Goal: Information Seeking & Learning: Learn about a topic

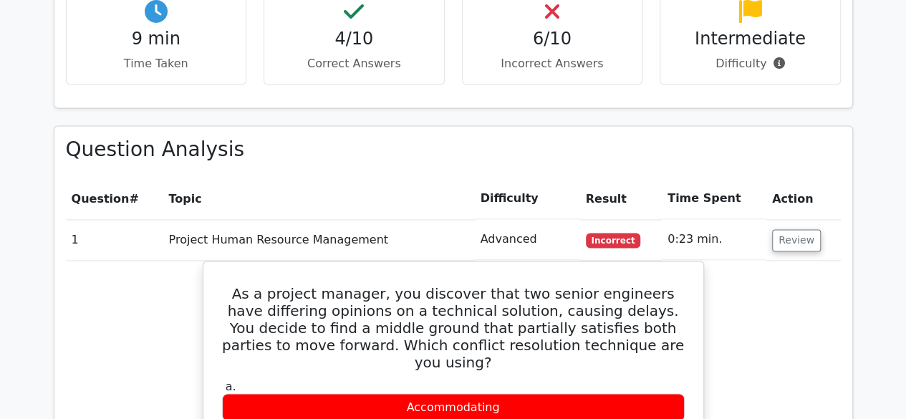
scroll to position [1074, 0]
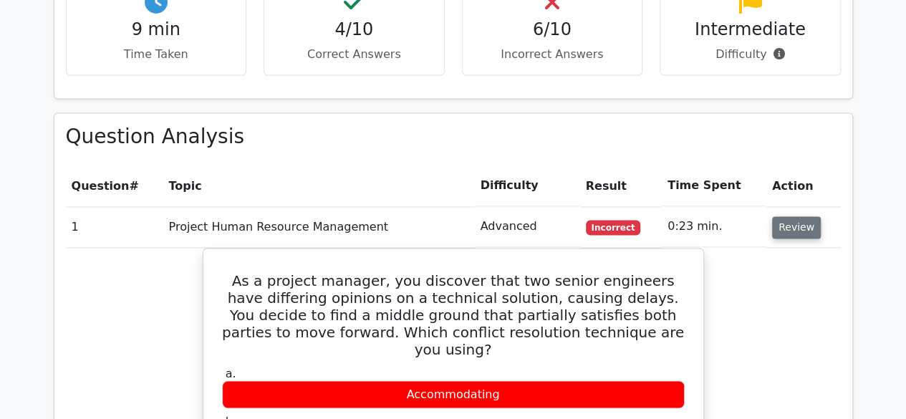
click at [790, 216] on button "Review" at bounding box center [796, 227] width 49 height 22
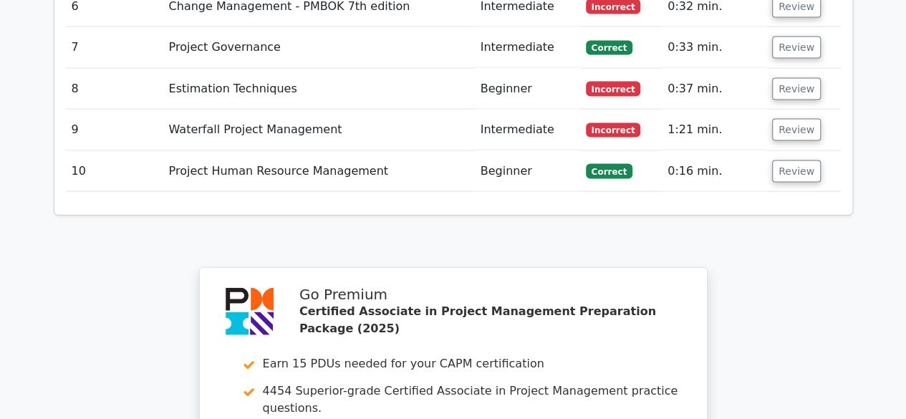
scroll to position [1910, 0]
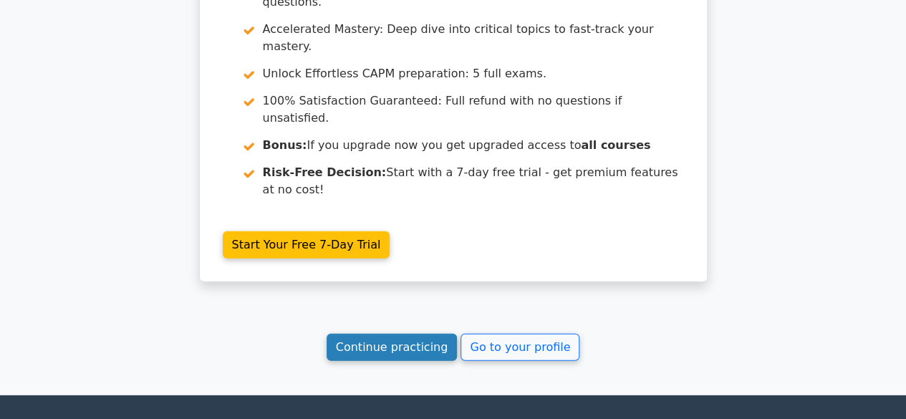
click at [402, 334] on link "Continue practicing" at bounding box center [391, 347] width 131 height 27
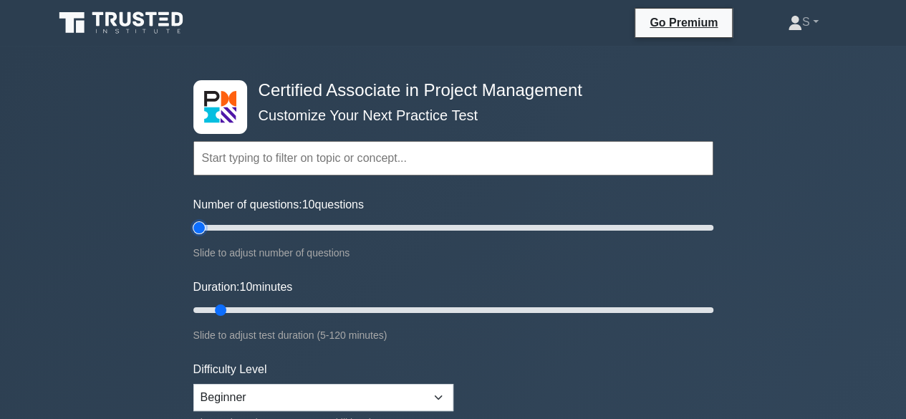
type input "5"
click at [204, 227] on input "Number of questions: 10 questions" at bounding box center [453, 227] width 520 height 17
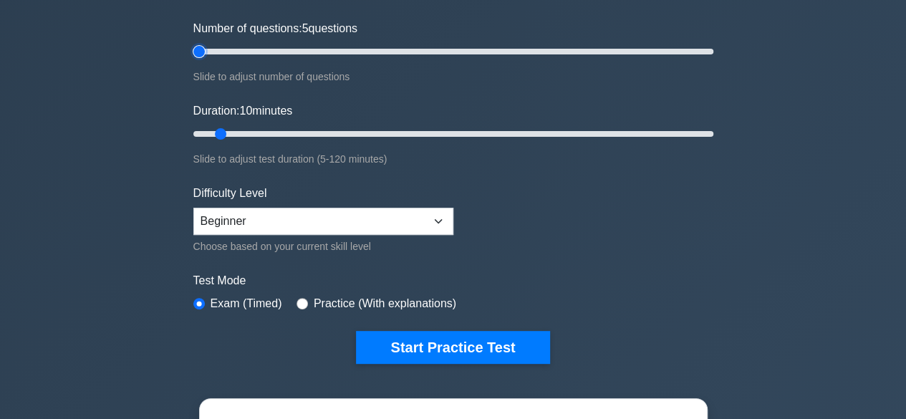
scroll to position [215, 0]
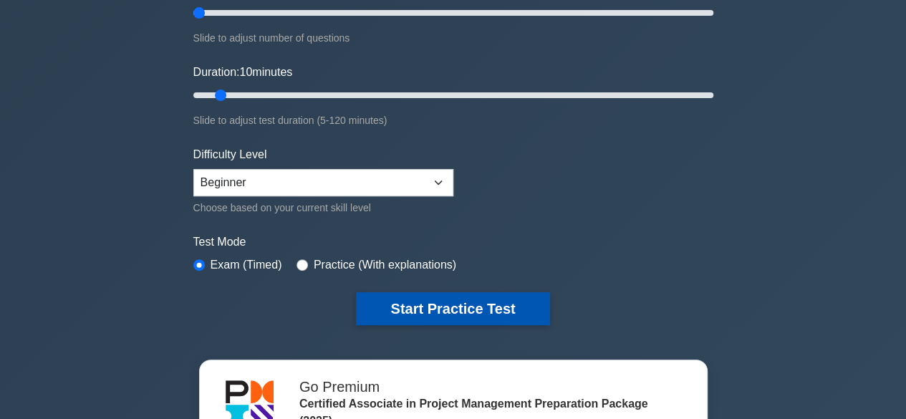
click at [422, 301] on button "Start Practice Test" at bounding box center [452, 308] width 193 height 33
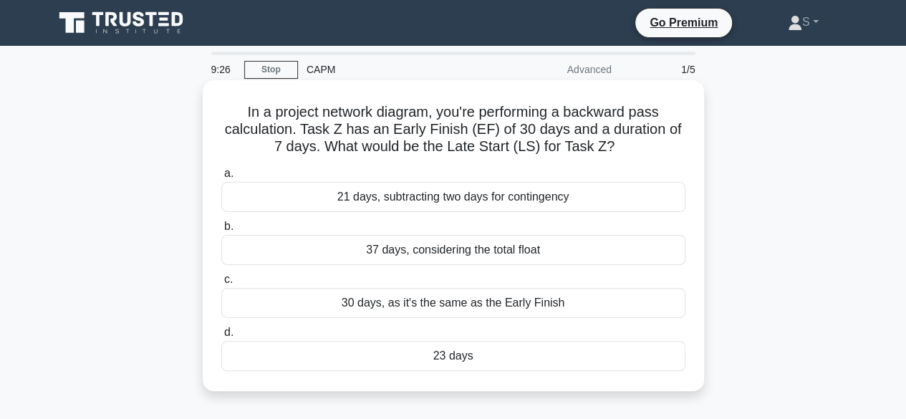
click at [376, 205] on div "21 days, subtracting two days for contingency" at bounding box center [453, 197] width 464 height 30
click at [221, 178] on input "a. 21 days, subtracting two days for contingency" at bounding box center [221, 173] width 0 height 9
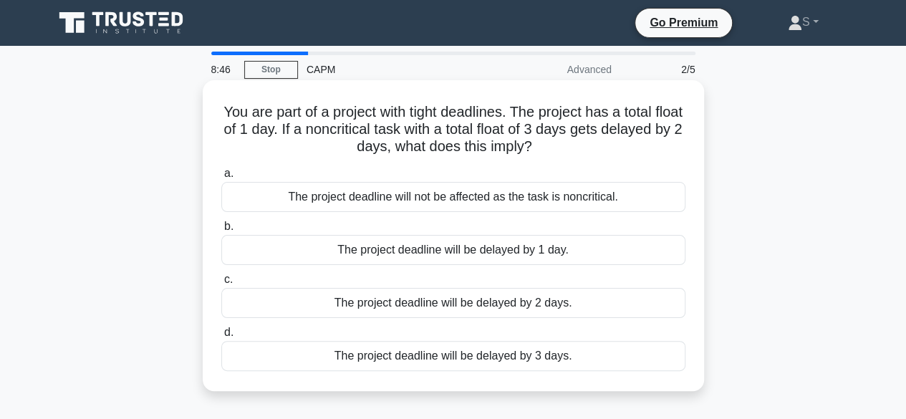
click at [458, 251] on div "The project deadline will be delayed by 1 day." at bounding box center [453, 250] width 464 height 30
click at [221, 231] on input "b. The project deadline will be delayed by 1 day." at bounding box center [221, 226] width 0 height 9
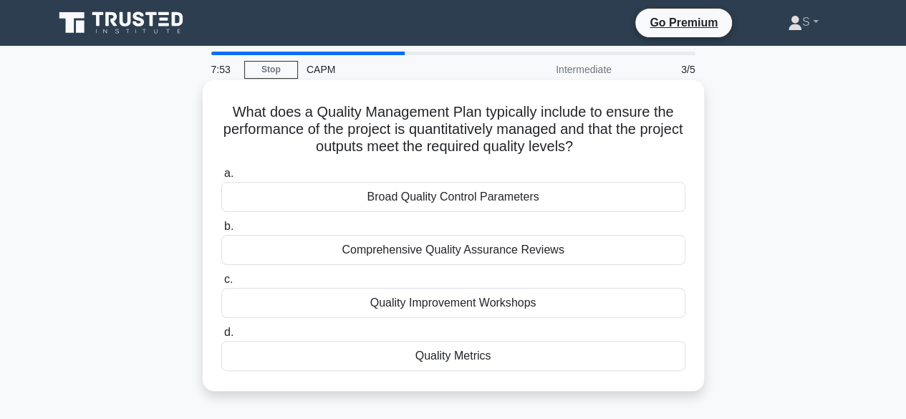
click at [471, 355] on div "Quality Metrics" at bounding box center [453, 356] width 464 height 30
click at [221, 337] on input "d. Quality Metrics" at bounding box center [221, 332] width 0 height 9
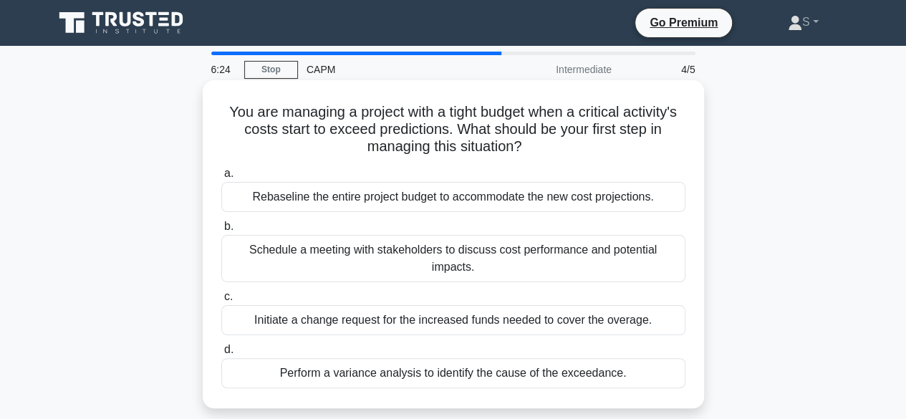
click at [480, 358] on div "Perform a variance analysis to identify the cause of the exceedance." at bounding box center [453, 373] width 464 height 30
click at [221, 352] on input "d. Perform a variance analysis to identify the cause of the exceedance." at bounding box center [221, 349] width 0 height 9
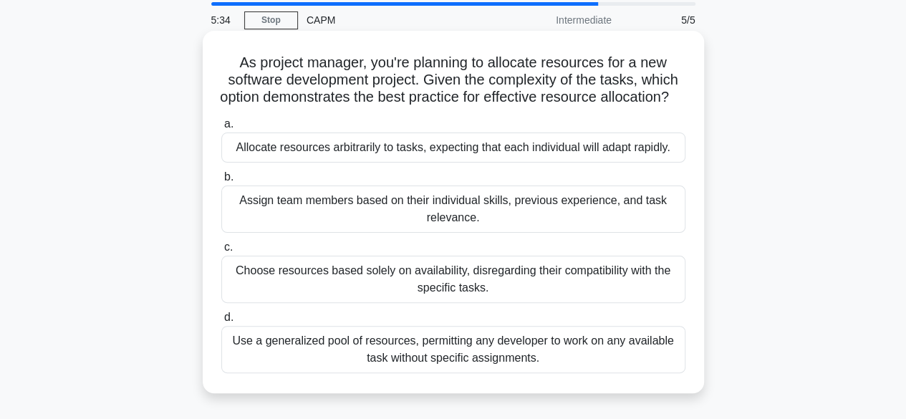
scroll to position [72, 0]
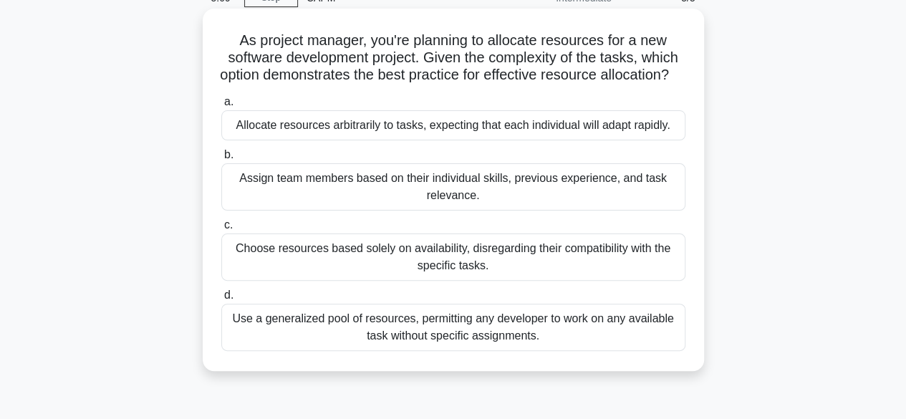
click at [536, 210] on div "Assign team members based on their individual skills, previous experience, and …" at bounding box center [453, 186] width 464 height 47
click at [221, 160] on input "b. Assign team members based on their individual skills, previous experience, a…" at bounding box center [221, 154] width 0 height 9
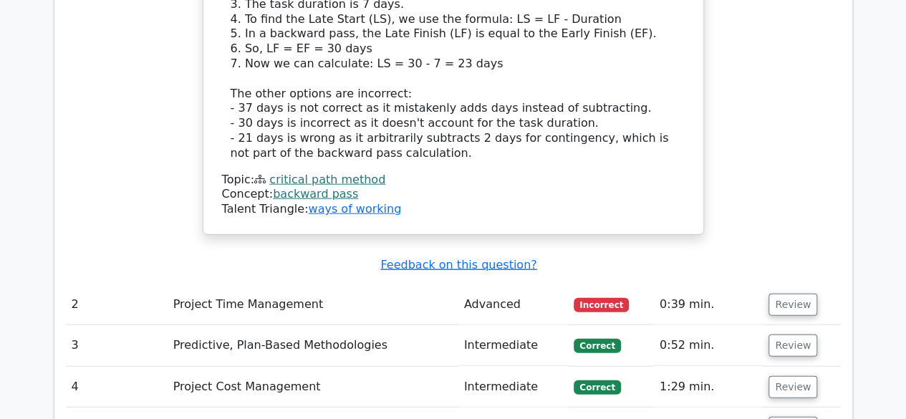
scroll to position [1647, 0]
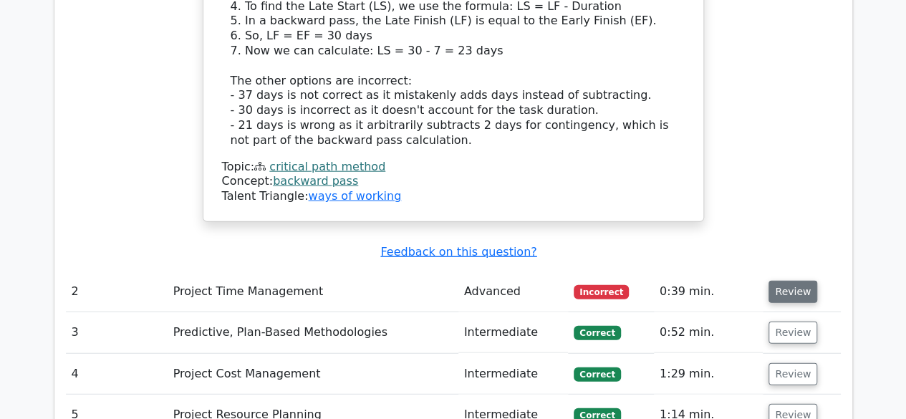
click at [785, 281] on button "Review" at bounding box center [792, 292] width 49 height 22
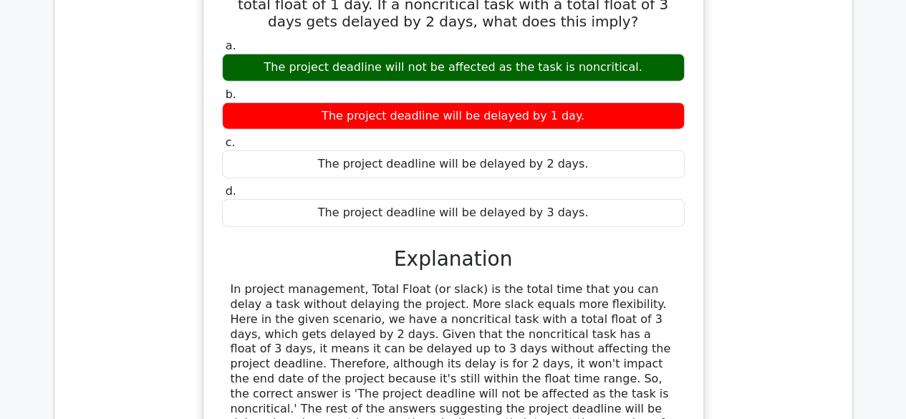
scroll to position [2005, 0]
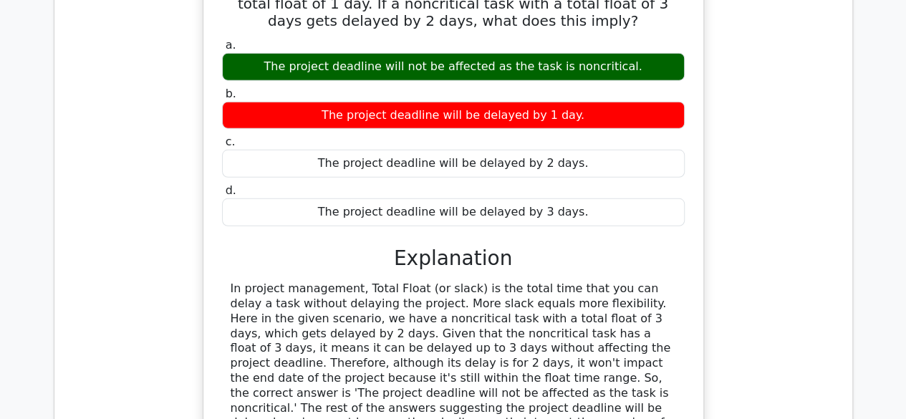
drag, startPoint x: 228, startPoint y: 208, endPoint x: 704, endPoint y: 336, distance: 493.1
click at [704, 336] on div "You are part of a project with tight deadlines. The project has a total float o…" at bounding box center [453, 245] width 775 height 582
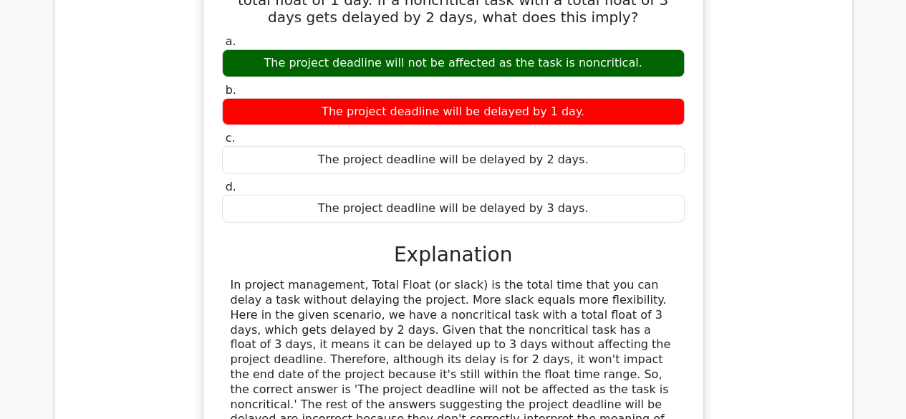
click at [238, 278] on div "In project management, Total Float (or slack) is the total time that you can de…" at bounding box center [453, 360] width 445 height 164
click at [228, 278] on div "In project management, Total Float (or slack) is the total time that you can de…" at bounding box center [453, 360] width 463 height 164
drag, startPoint x: 231, startPoint y: 208, endPoint x: 339, endPoint y: 343, distance: 173.1
click at [339, 343] on div "In project management, Total Float (or slack) is the total time that you can de…" at bounding box center [453, 360] width 445 height 164
copy div "In project management, Total Float (or slack) is the total time that you can de…"
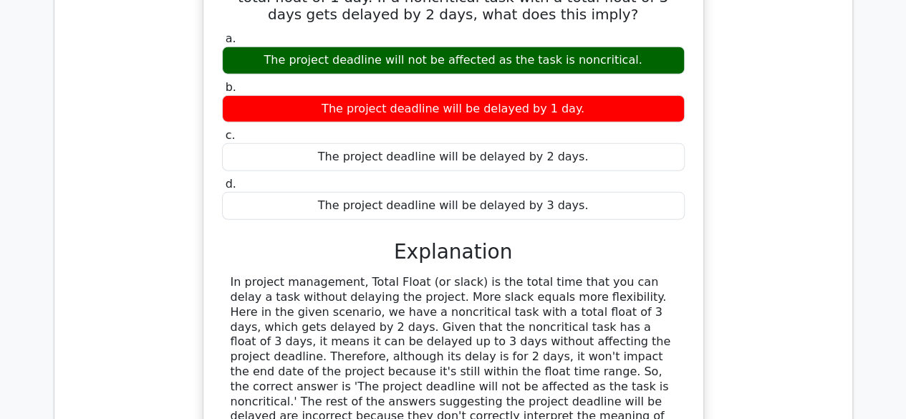
scroll to position [2148, 0]
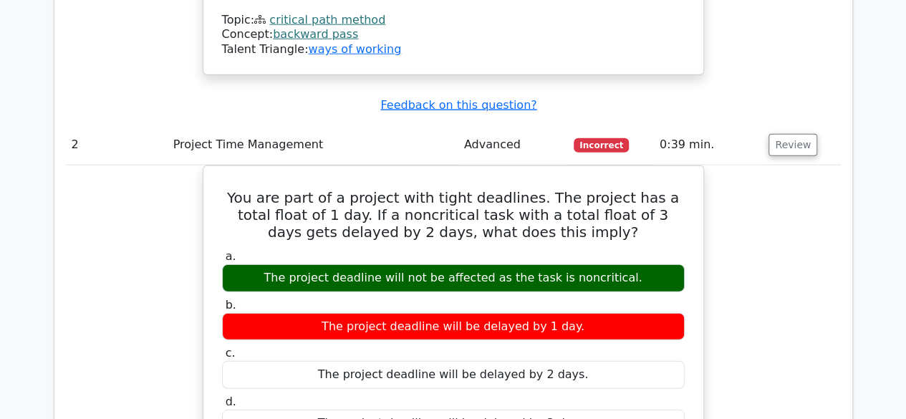
scroll to position [1790, 0]
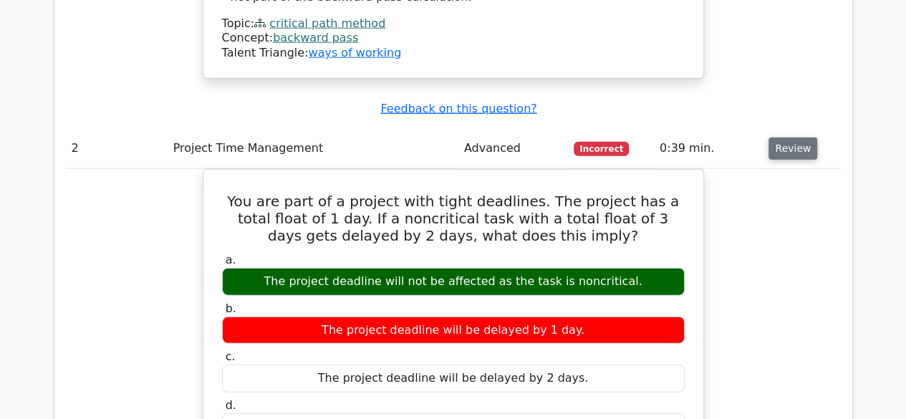
click at [791, 137] on button "Review" at bounding box center [792, 148] width 49 height 22
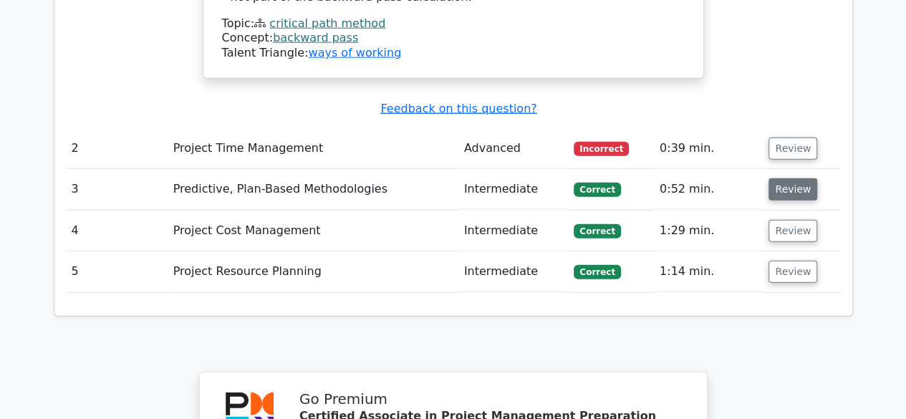
click at [796, 178] on button "Review" at bounding box center [792, 189] width 49 height 22
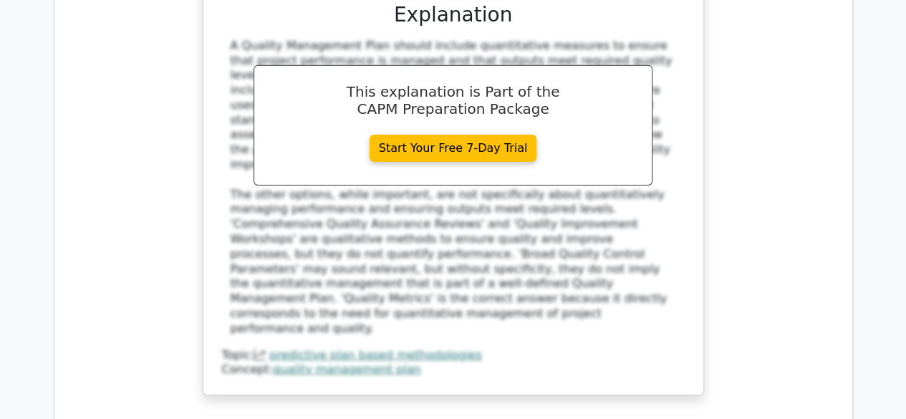
scroll to position [2506, 0]
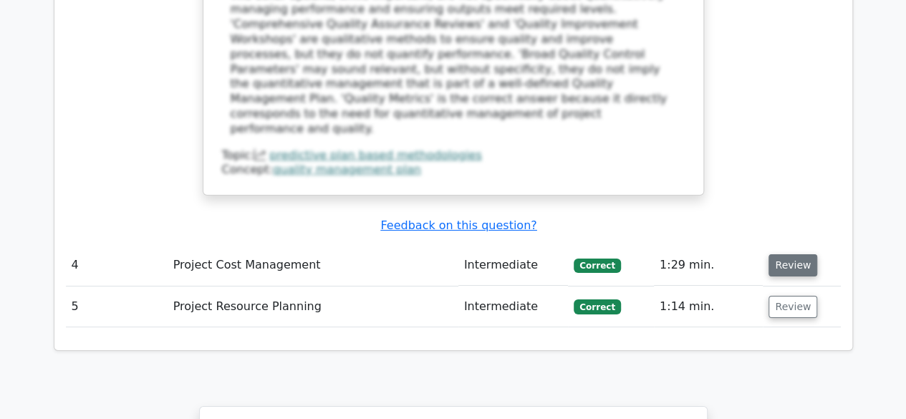
click at [780, 254] on button "Review" at bounding box center [792, 265] width 49 height 22
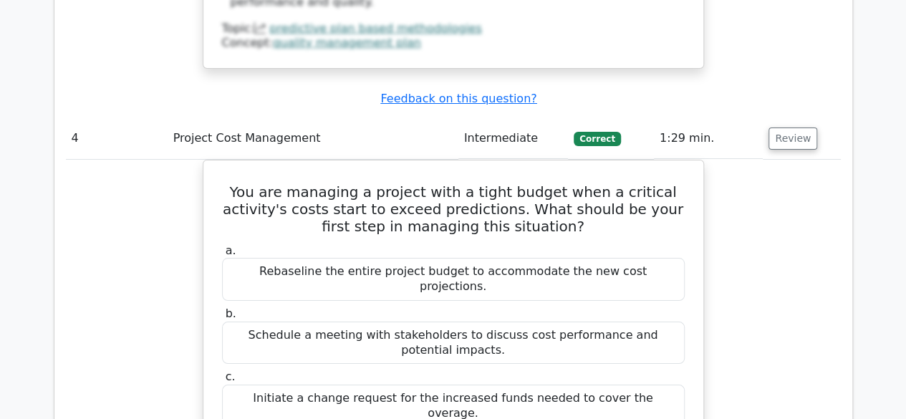
scroll to position [2578, 0]
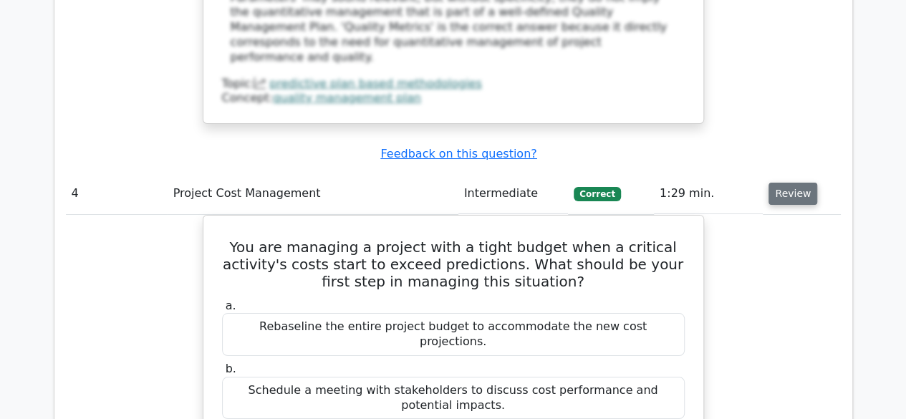
click at [798, 183] on button "Review" at bounding box center [792, 194] width 49 height 22
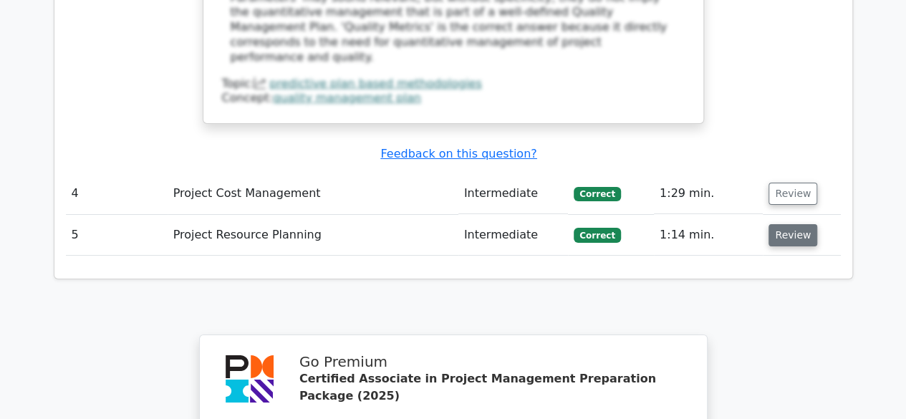
click at [783, 224] on button "Review" at bounding box center [792, 235] width 49 height 22
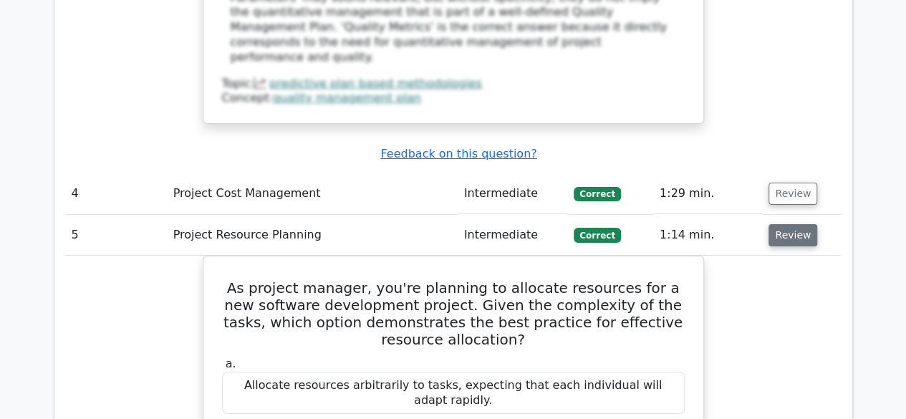
click at [783, 224] on button "Review" at bounding box center [792, 235] width 49 height 22
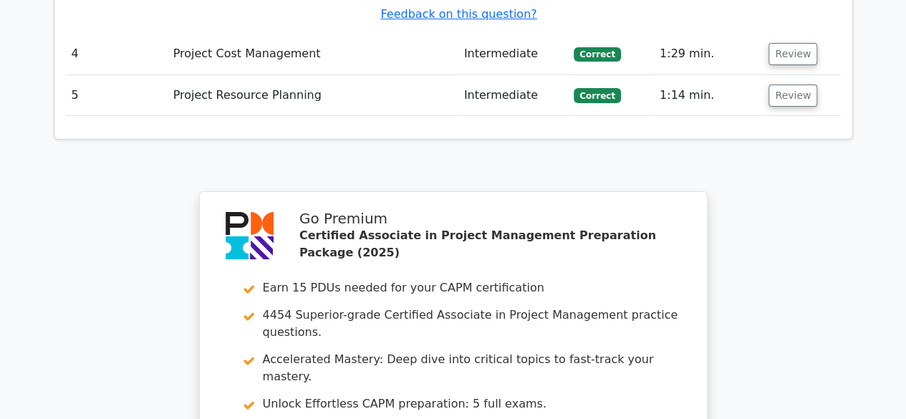
scroll to position [2982, 0]
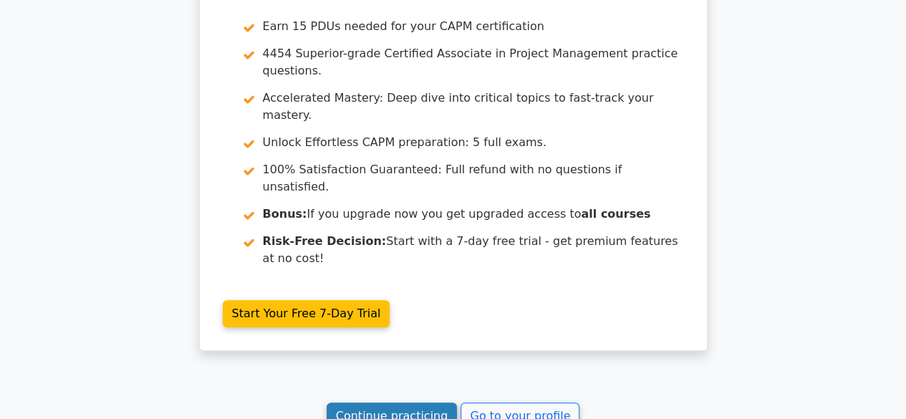
click at [357, 402] on link "Continue practicing" at bounding box center [391, 415] width 131 height 27
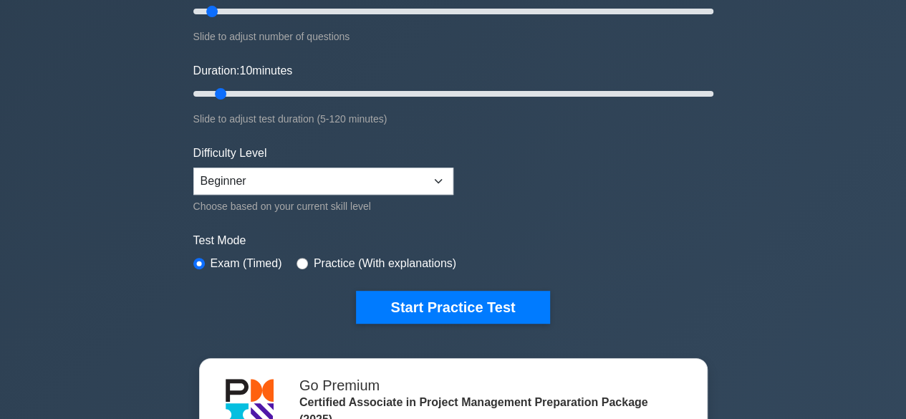
scroll to position [286, 0]
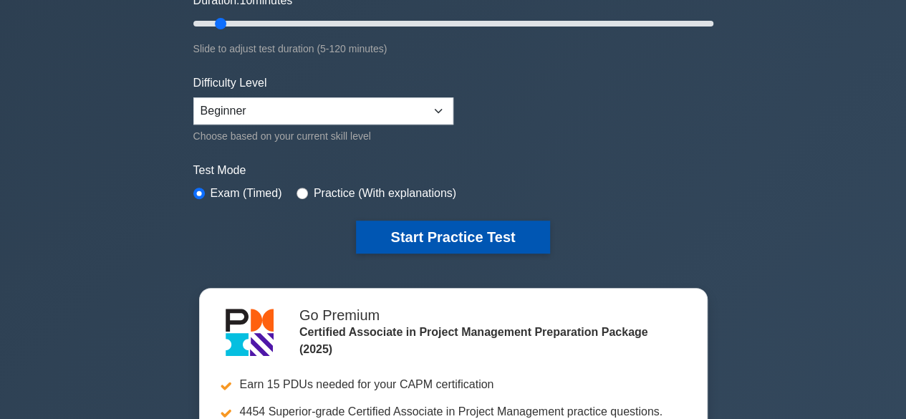
click at [455, 237] on button "Start Practice Test" at bounding box center [452, 237] width 193 height 33
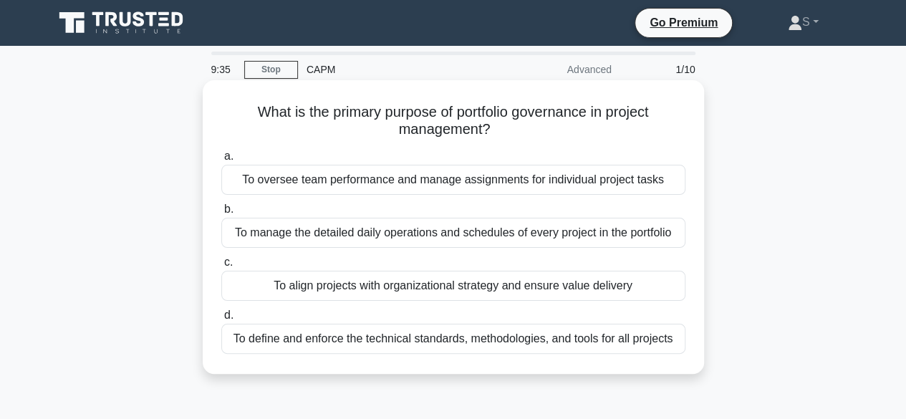
click at [402, 183] on div "To oversee team performance and manage assignments for individual project tasks" at bounding box center [453, 180] width 464 height 30
click at [221, 161] on input "a. To oversee team performance and manage assignments for individual project ta…" at bounding box center [221, 156] width 0 height 9
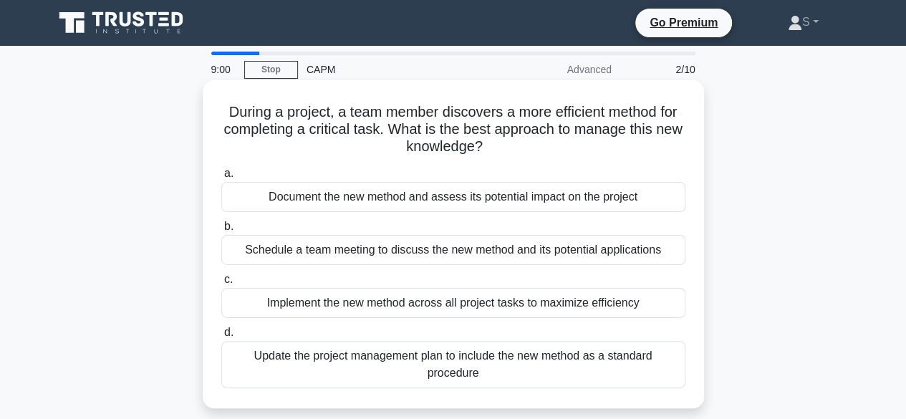
click at [412, 203] on div "Document the new method and assess its potential impact on the project" at bounding box center [453, 197] width 464 height 30
click at [221, 178] on input "a. Document the new method and assess its potential impact on the project" at bounding box center [221, 173] width 0 height 9
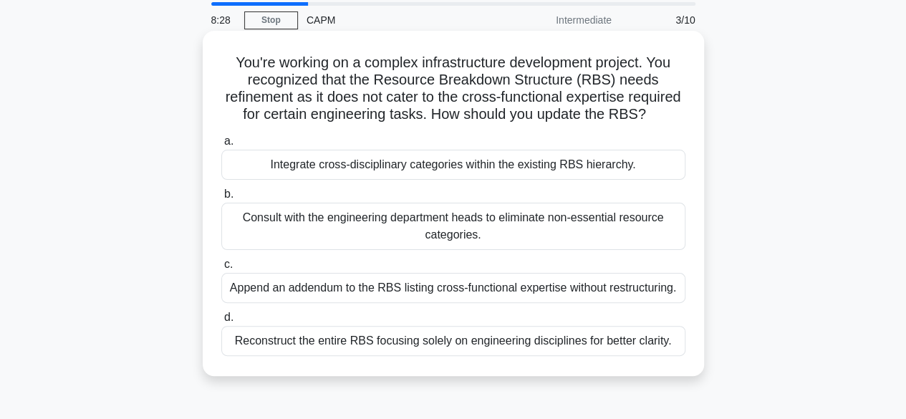
scroll to position [72, 0]
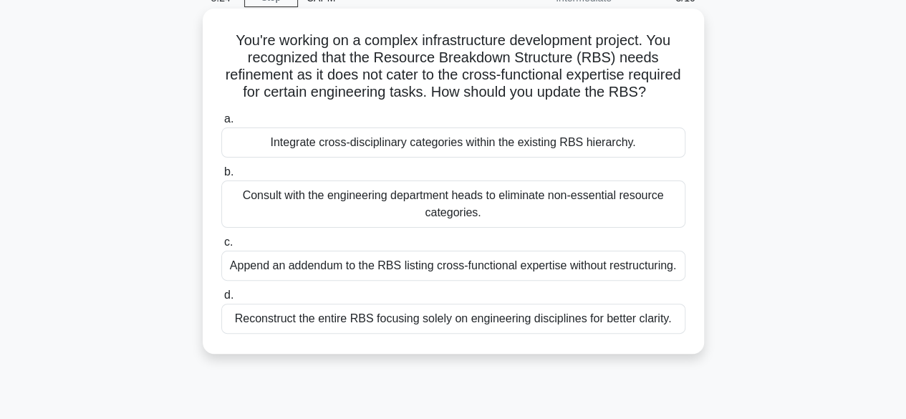
click at [526, 158] on div "Integrate cross-disciplinary categories within the existing RBS hierarchy." at bounding box center [453, 142] width 464 height 30
click at [221, 124] on input "a. Integrate cross-disciplinary categories within the existing RBS hierarchy." at bounding box center [221, 119] width 0 height 9
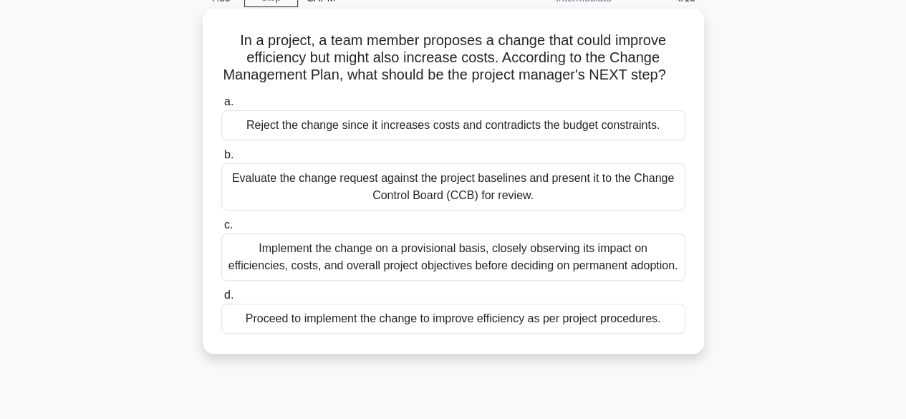
click at [475, 210] on div "Evaluate the change request against the project baselines and present it to the…" at bounding box center [453, 186] width 464 height 47
click at [221, 160] on input "b. Evaluate the change request against the project baselines and present it to …" at bounding box center [221, 154] width 0 height 9
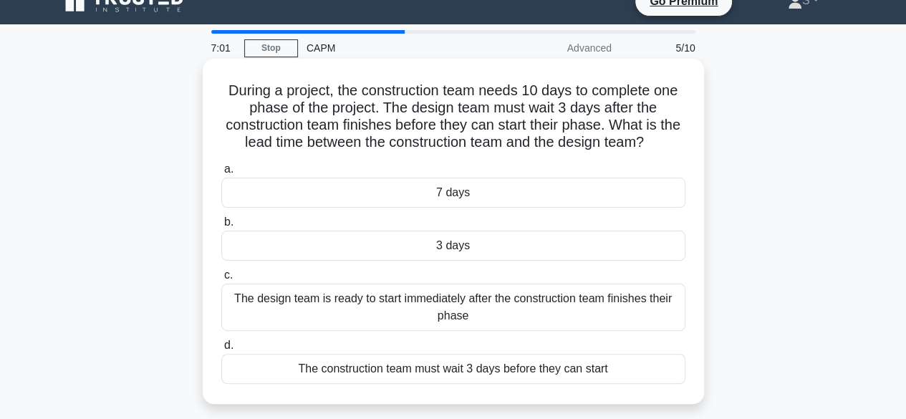
scroll to position [0, 0]
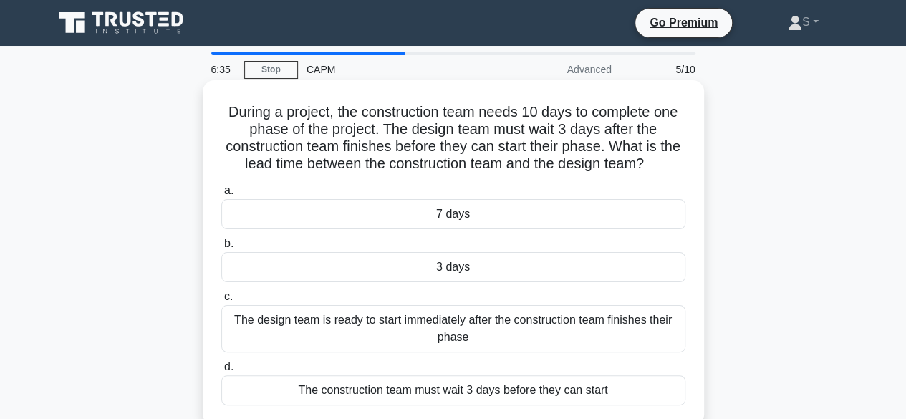
click at [463, 271] on div "3 days" at bounding box center [453, 267] width 464 height 30
click at [221, 248] on input "b. 3 days" at bounding box center [221, 243] width 0 height 9
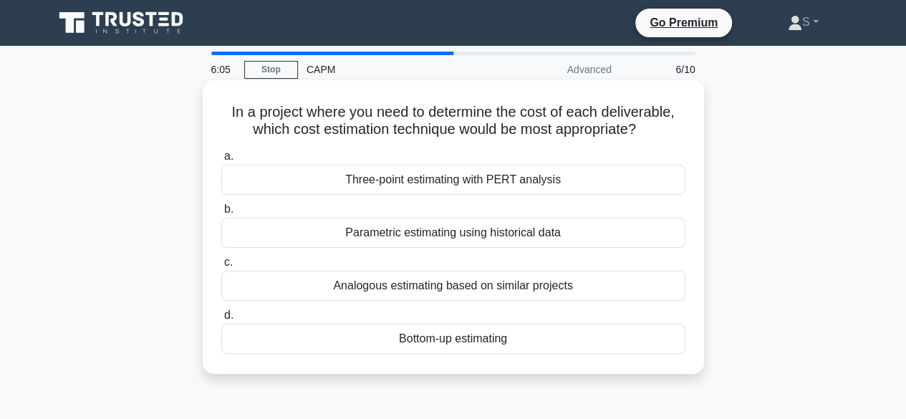
click at [482, 337] on div "Bottom-up estimating" at bounding box center [453, 339] width 464 height 30
click at [221, 320] on input "d. Bottom-up estimating" at bounding box center [221, 315] width 0 height 9
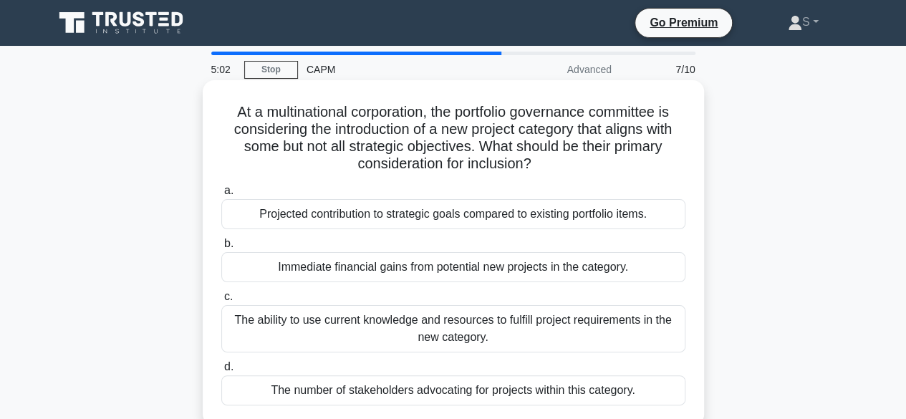
click at [451, 218] on div "Projected contribution to strategic goals compared to existing portfolio items." at bounding box center [453, 214] width 464 height 30
click at [221, 195] on input "a. Projected contribution to strategic goals compared to existing portfolio ite…" at bounding box center [221, 190] width 0 height 9
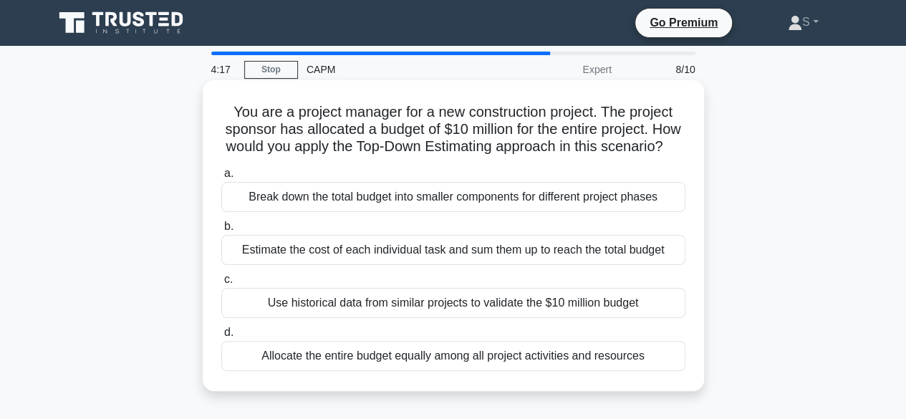
click at [384, 212] on div "Break down the total budget into smaller components for different project phases" at bounding box center [453, 197] width 464 height 30
click at [221, 178] on input "a. Break down the total budget into smaller components for different project ph…" at bounding box center [221, 173] width 0 height 9
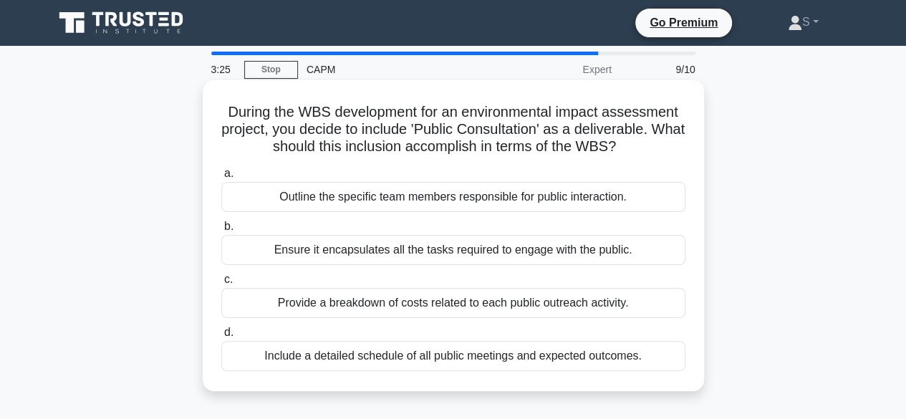
click at [486, 201] on div "Outline the specific team members responsible for public interaction." at bounding box center [453, 197] width 464 height 30
click at [221, 178] on input "a. Outline the specific team members responsible for public interaction." at bounding box center [221, 173] width 0 height 9
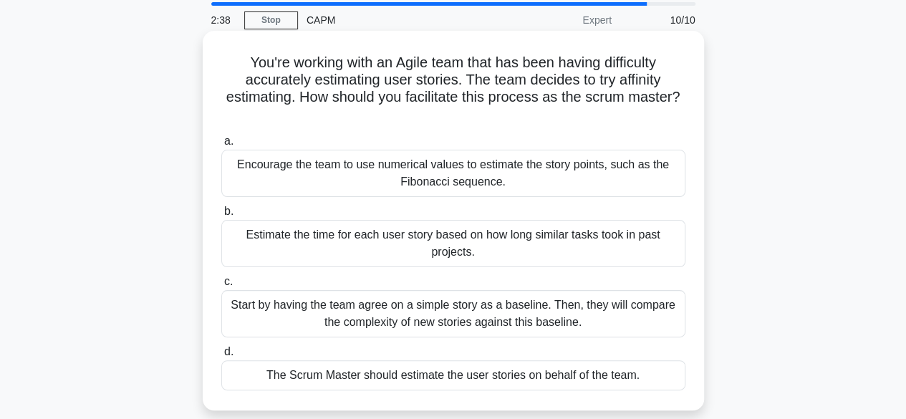
scroll to position [72, 0]
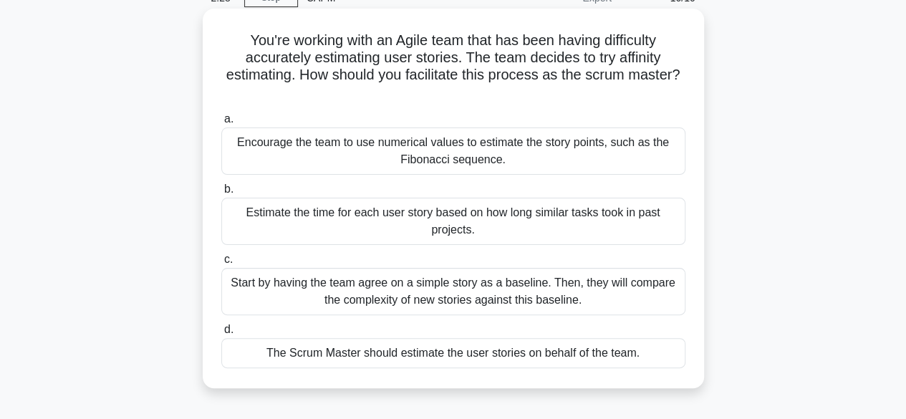
click at [500, 155] on div "Encourage the team to use numerical values to estimate the story points, such a…" at bounding box center [453, 150] width 464 height 47
click at [221, 124] on input "a. Encourage the team to use numerical values to estimate the story points, suc…" at bounding box center [221, 119] width 0 height 9
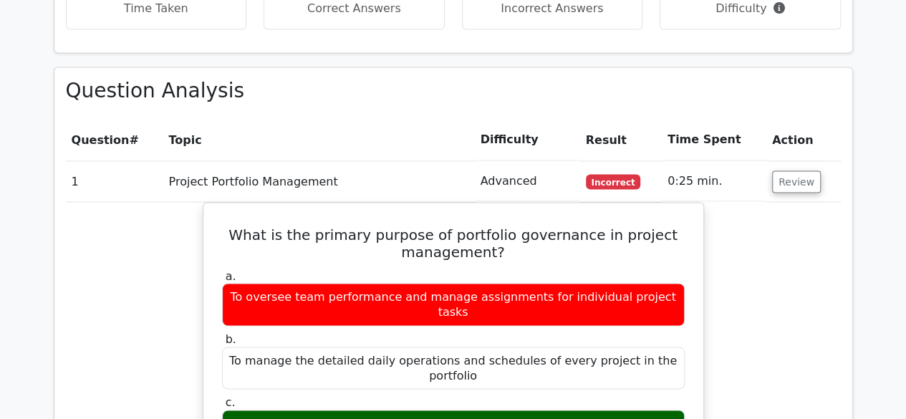
scroll to position [1217, 0]
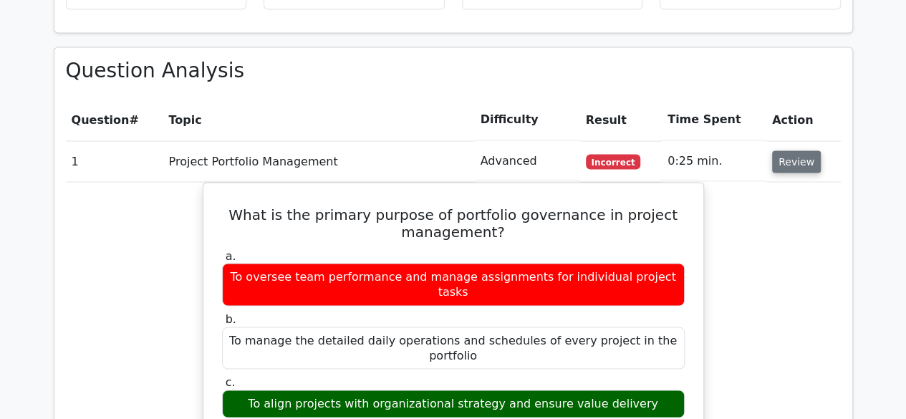
click at [801, 150] on button "Review" at bounding box center [796, 161] width 49 height 22
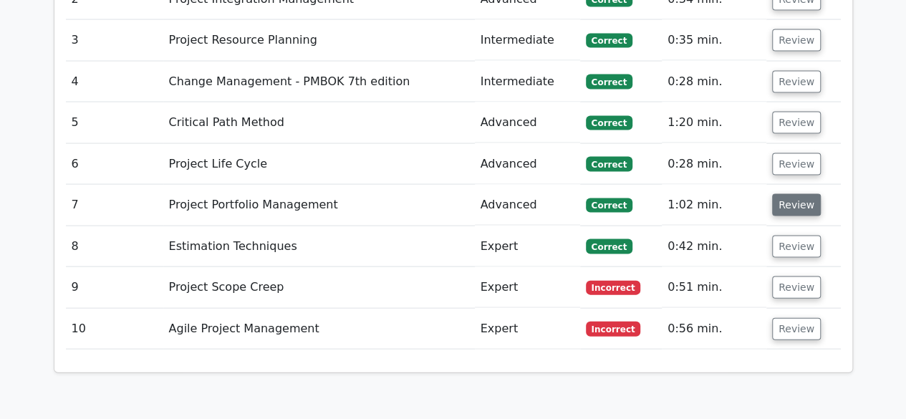
scroll to position [1432, 0]
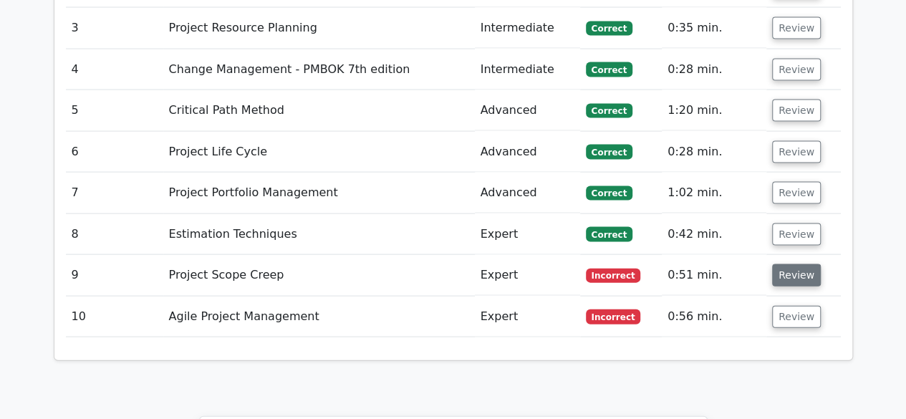
click at [797, 264] on button "Review" at bounding box center [796, 275] width 49 height 22
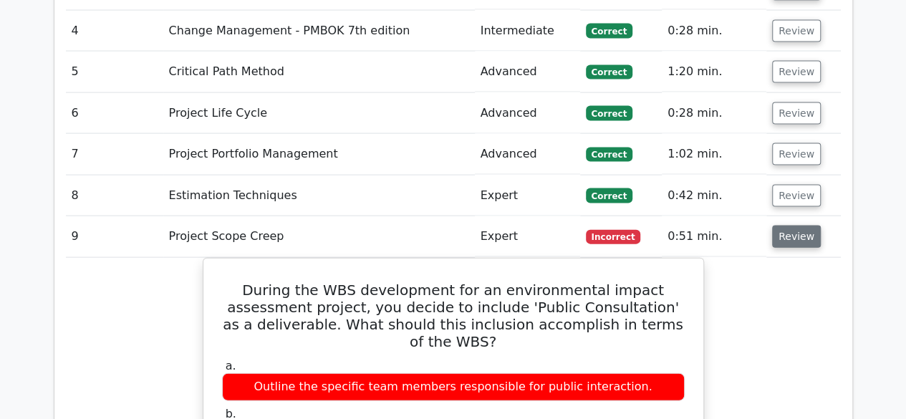
scroll to position [1504, 0]
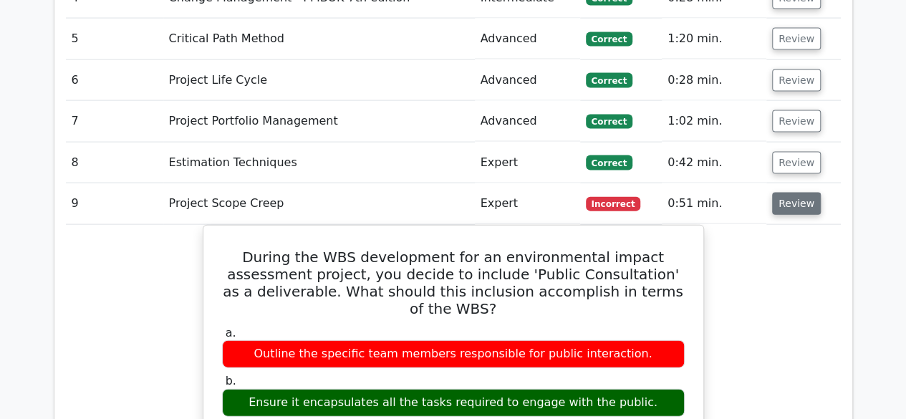
click at [795, 193] on button "Review" at bounding box center [796, 204] width 49 height 22
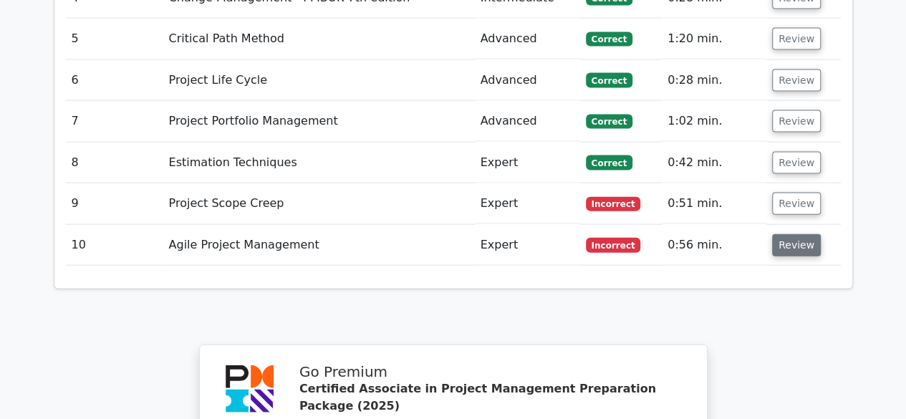
click at [788, 234] on button "Review" at bounding box center [796, 245] width 49 height 22
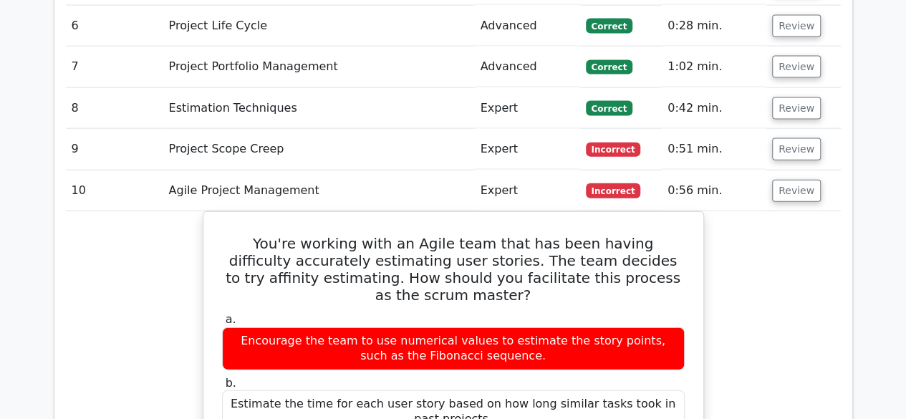
scroll to position [1360, 0]
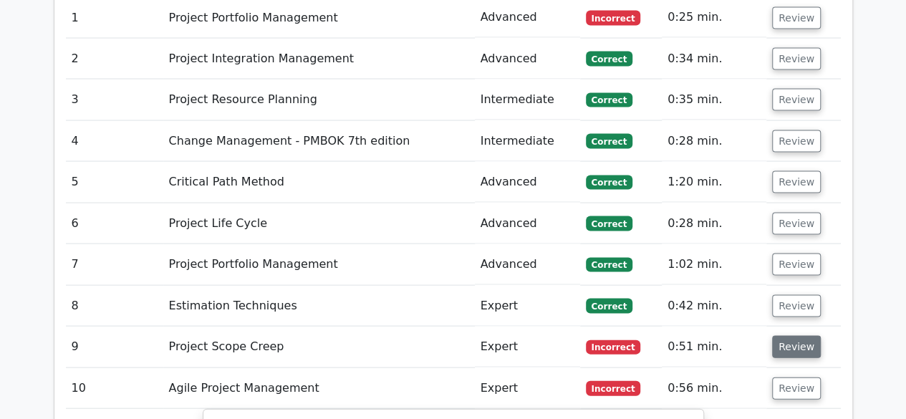
click at [789, 336] on button "Review" at bounding box center [796, 347] width 49 height 22
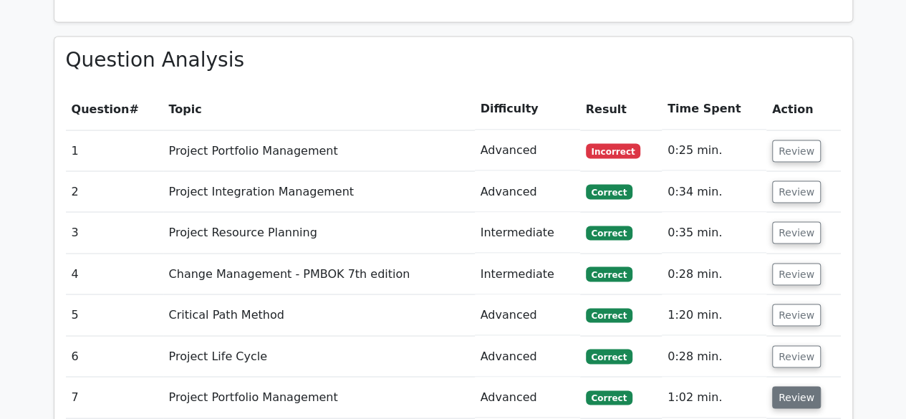
scroll to position [1146, 0]
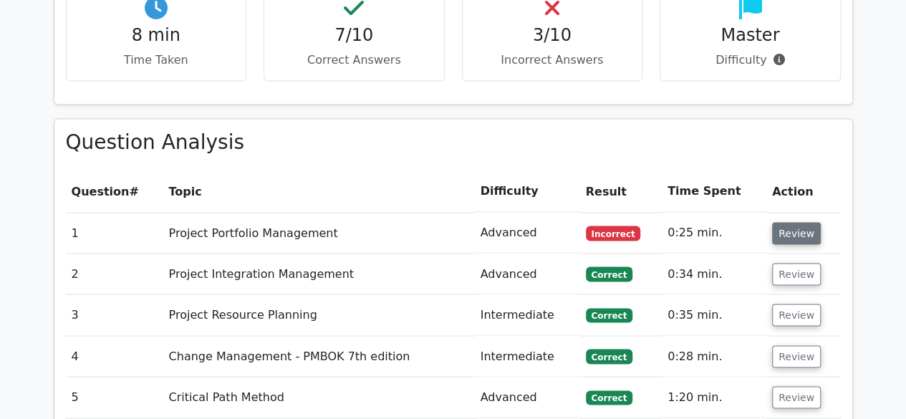
click at [796, 222] on button "Review" at bounding box center [796, 233] width 49 height 22
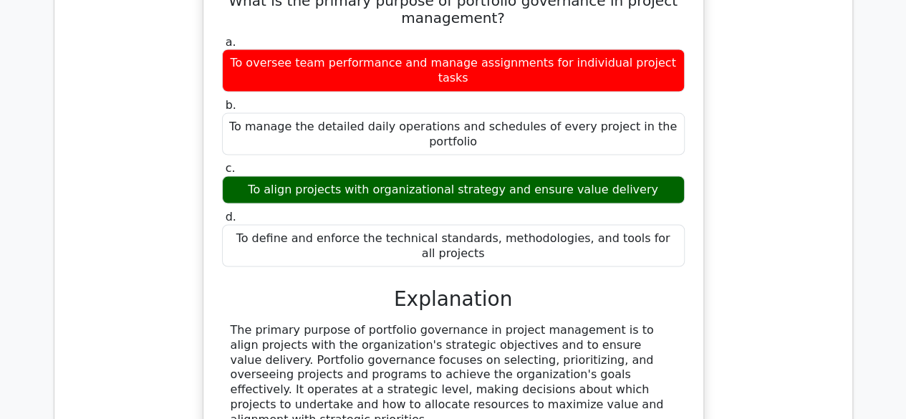
scroll to position [1432, 0]
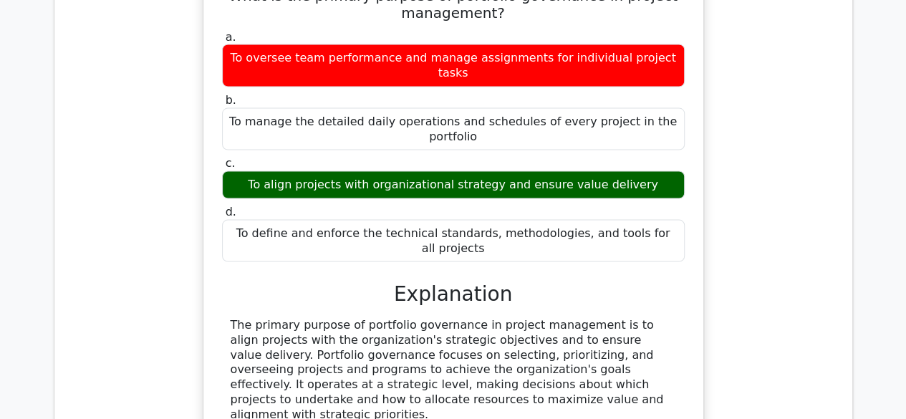
drag, startPoint x: 227, startPoint y: 205, endPoint x: 460, endPoint y: 287, distance: 247.5
click at [460, 318] on div "The primary purpose of portfolio governance in project management is to align p…" at bounding box center [453, 370] width 463 height 105
copy div "The primary purpose of portfolio governance in project management is to align p…"
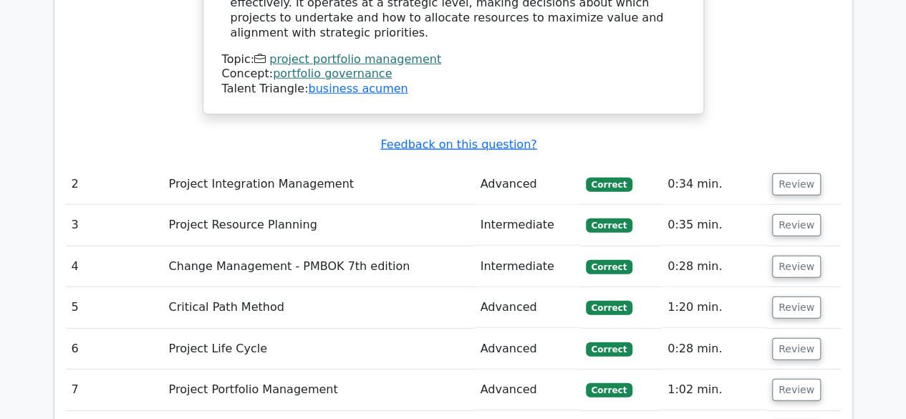
scroll to position [1790, 0]
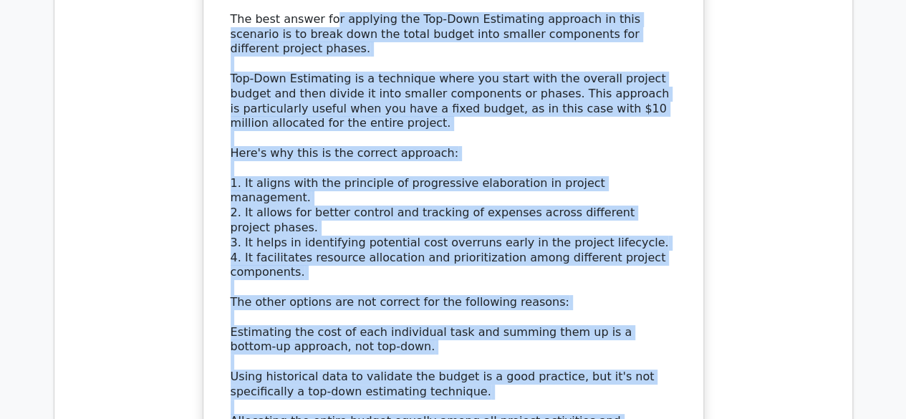
scroll to position [2649, 0]
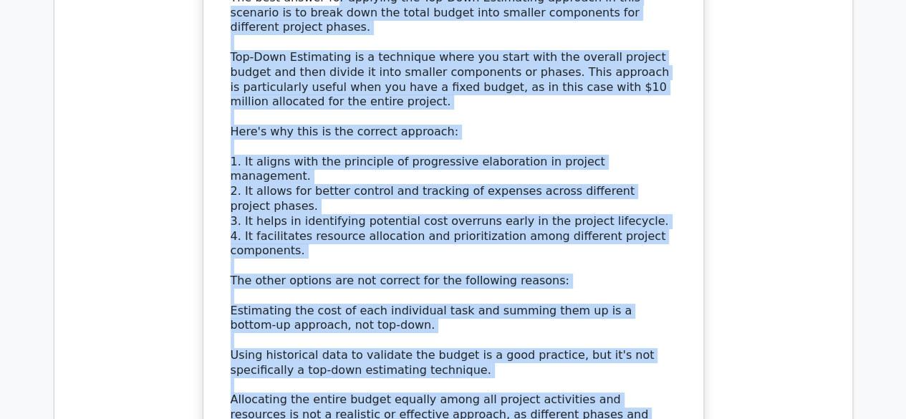
drag, startPoint x: 235, startPoint y: 117, endPoint x: 412, endPoint y: 210, distance: 200.5
click at [412, 210] on div "The best answer for applying the Top-Down Estimating approach in this scenario …" at bounding box center [453, 214] width 445 height 447
copy div "he best answer for applying the Top-Down Estimating approach in this scenario i…"
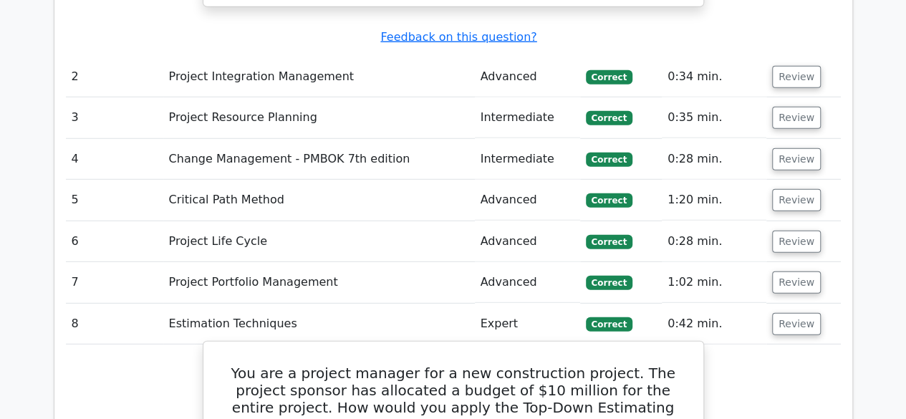
scroll to position [1862, 0]
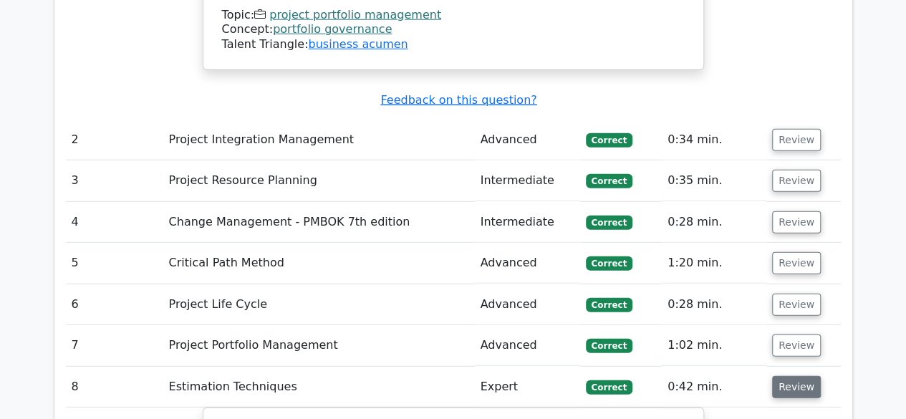
click at [791, 376] on button "Review" at bounding box center [796, 387] width 49 height 22
click at [789, 334] on button "Review" at bounding box center [796, 345] width 49 height 22
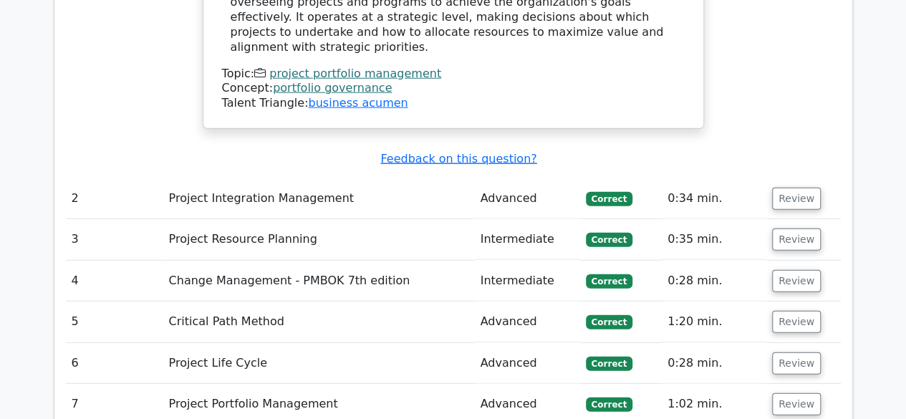
scroll to position [1790, 0]
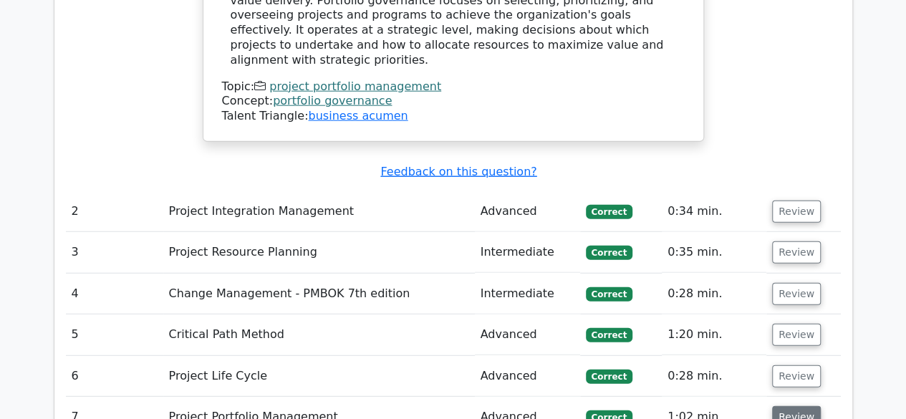
click at [795, 406] on button "Review" at bounding box center [796, 417] width 49 height 22
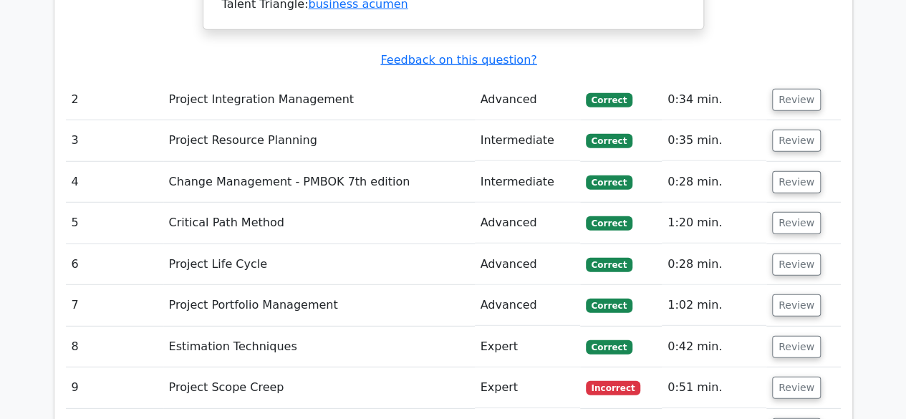
scroll to position [1933, 0]
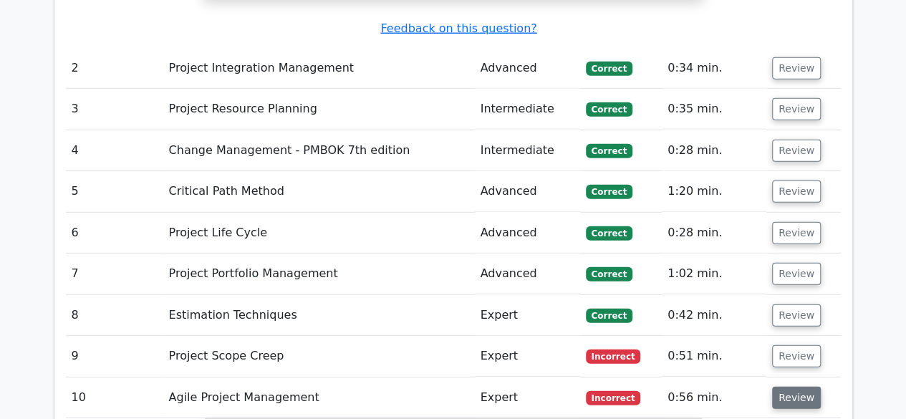
click at [780, 387] on button "Review" at bounding box center [796, 398] width 49 height 22
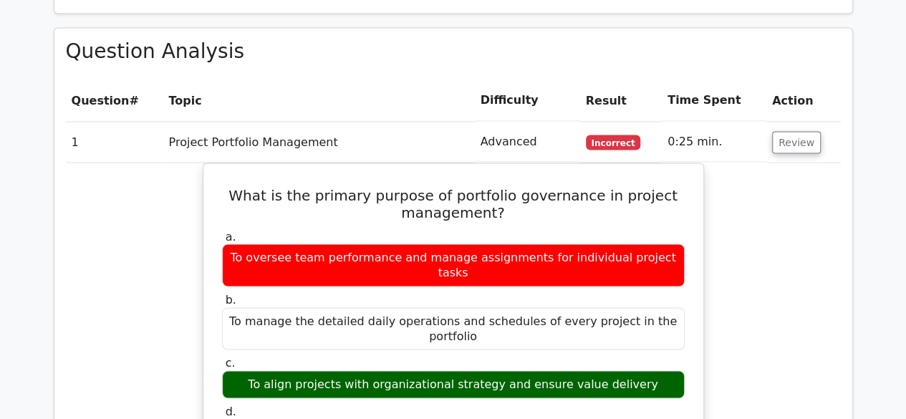
scroll to position [1217, 0]
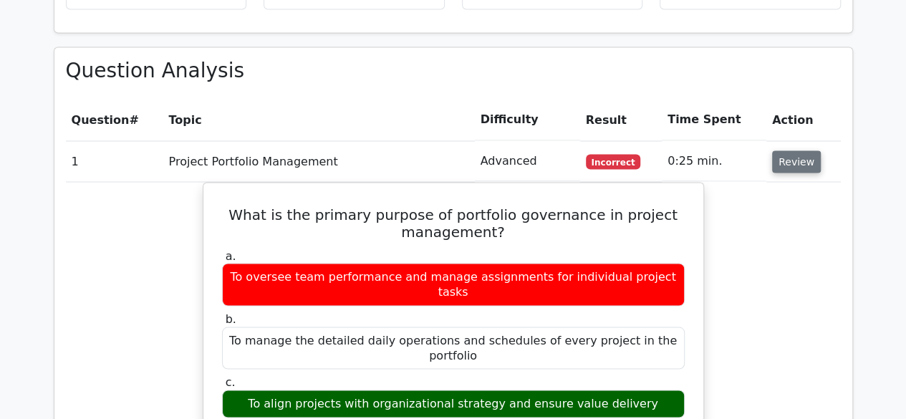
click at [788, 150] on button "Review" at bounding box center [796, 161] width 49 height 22
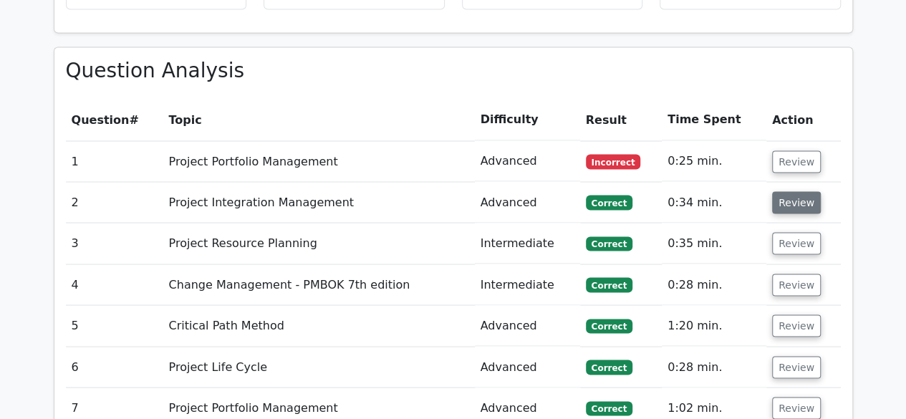
click at [795, 191] on button "Review" at bounding box center [796, 202] width 49 height 22
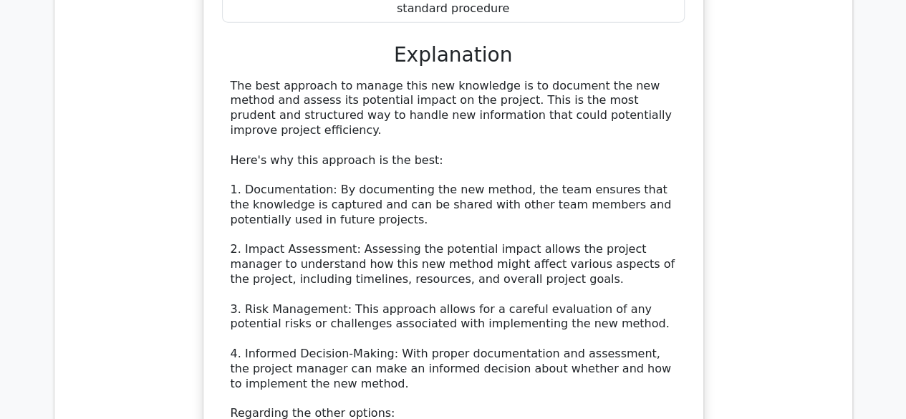
scroll to position [1575, 0]
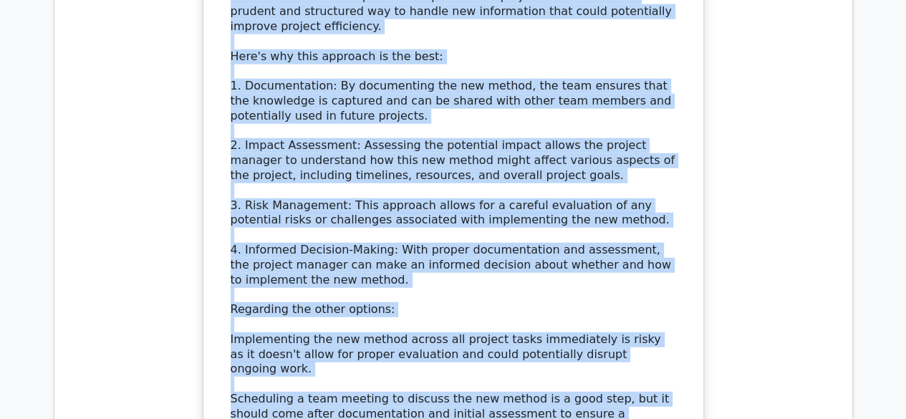
scroll to position [1827, 0]
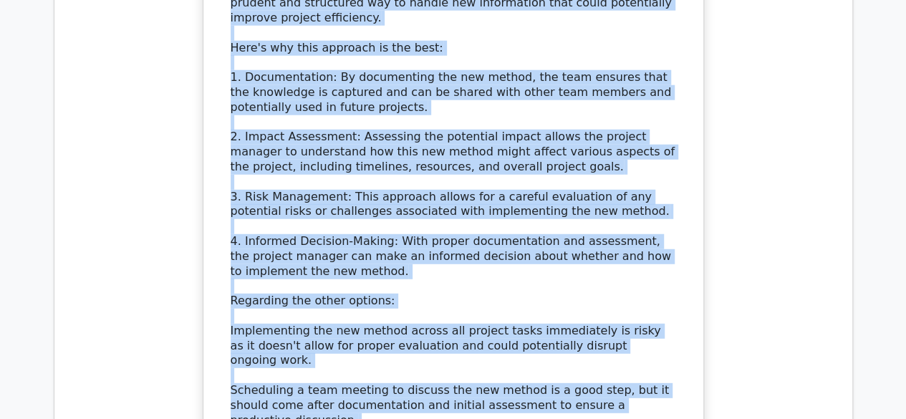
drag, startPoint x: 231, startPoint y: 136, endPoint x: 410, endPoint y: 343, distance: 273.6
click at [410, 343] on div "The best approach to manage this new knowledge is to document the new method an…" at bounding box center [453, 226] width 445 height 521
copy div "The best approach to manage this new knowledge is to document the new method an…"
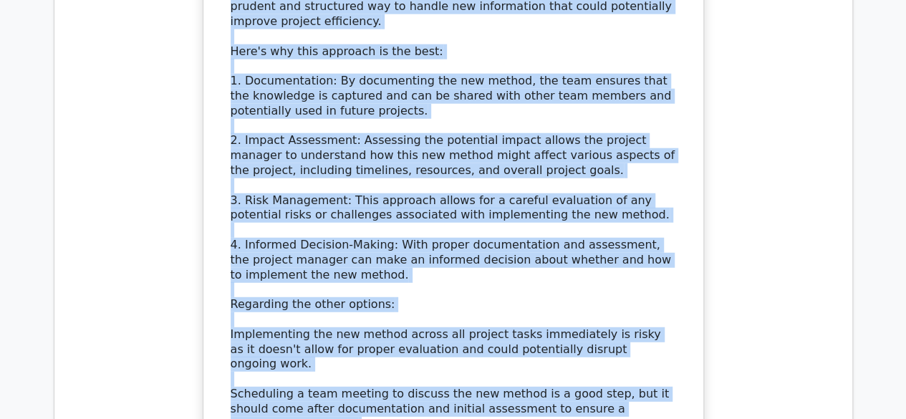
click at [733, 290] on div "During a project, a team member discovers a more efficient method for completin…" at bounding box center [453, 97] width 775 height 969
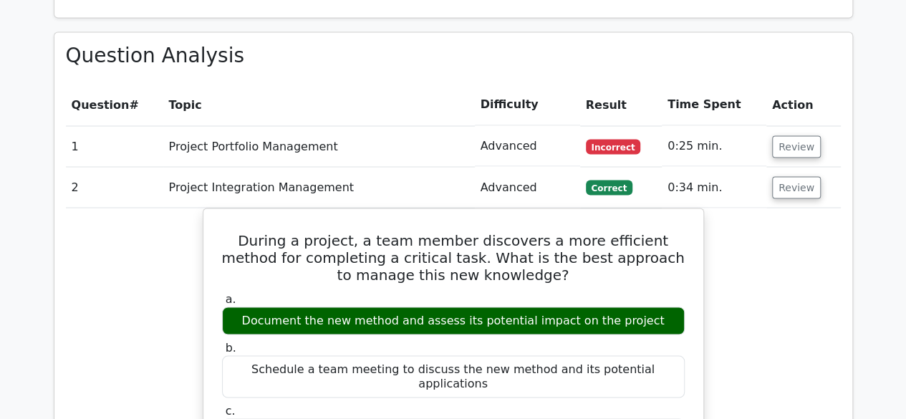
scroll to position [1111, 0]
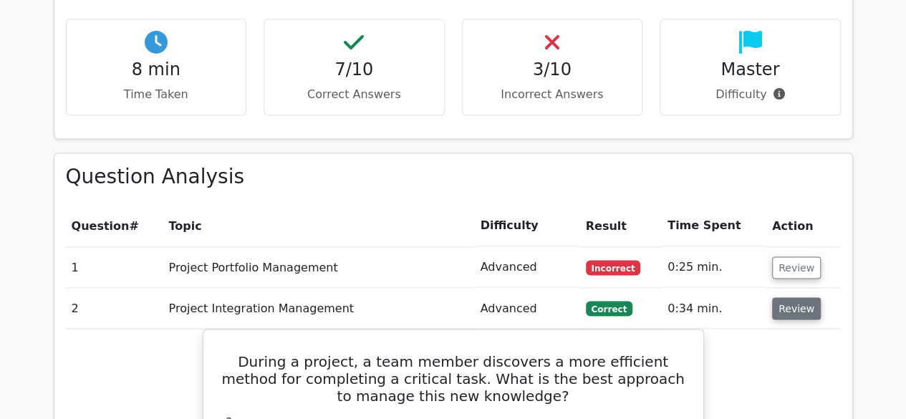
click at [786, 297] on button "Review" at bounding box center [796, 308] width 49 height 22
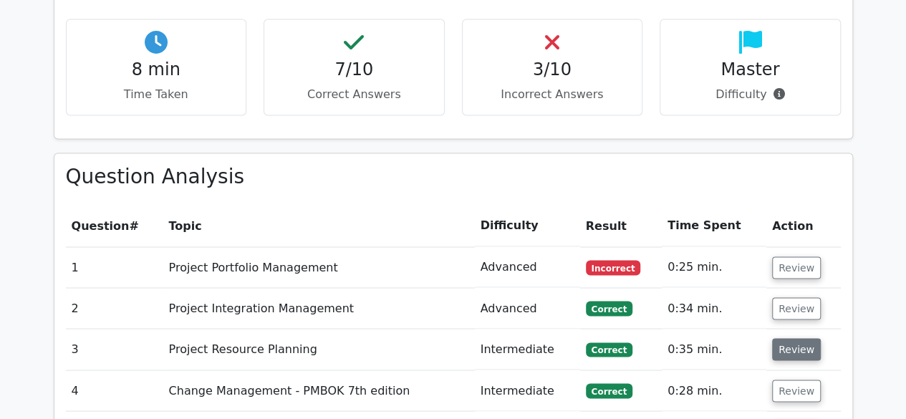
click at [793, 338] on button "Review" at bounding box center [796, 349] width 49 height 22
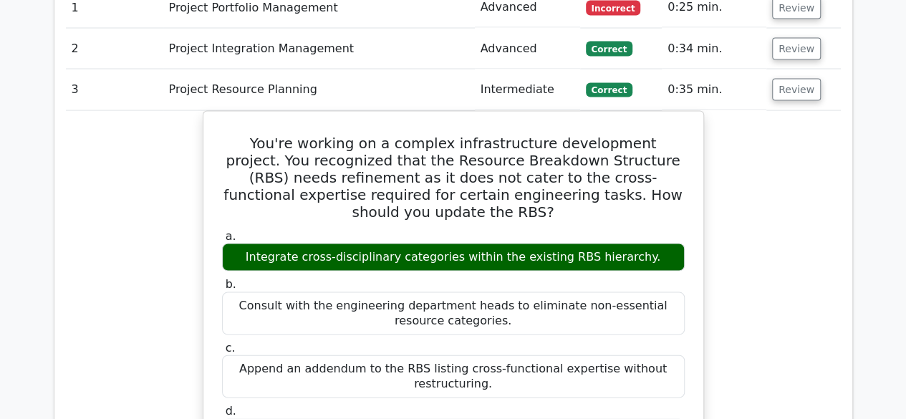
scroll to position [1398, 0]
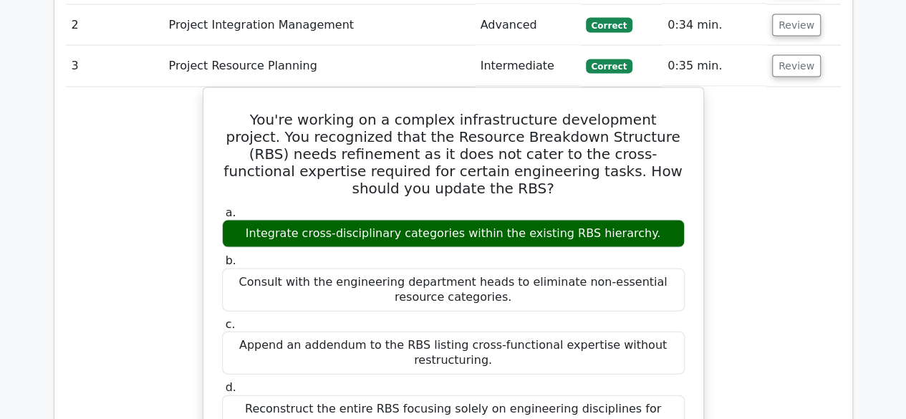
click at [0, 410] on main "Go Premium Certified Associate in Project Management Preparation Package (2025)…" at bounding box center [453, 200] width 906 height 3104
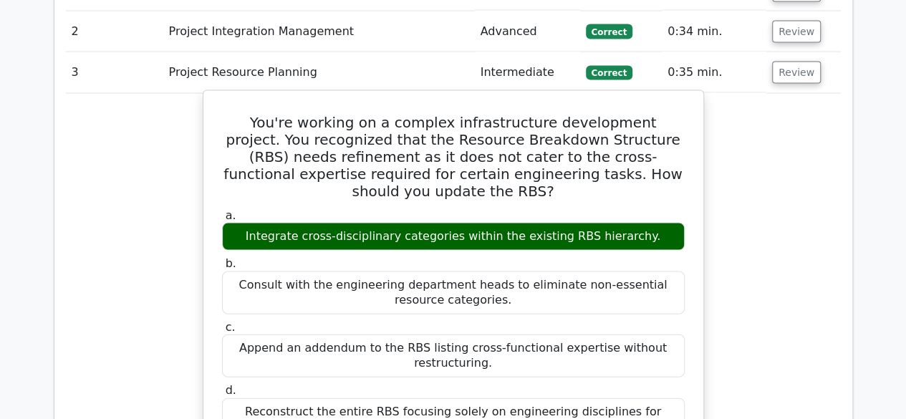
scroll to position [1254, 0]
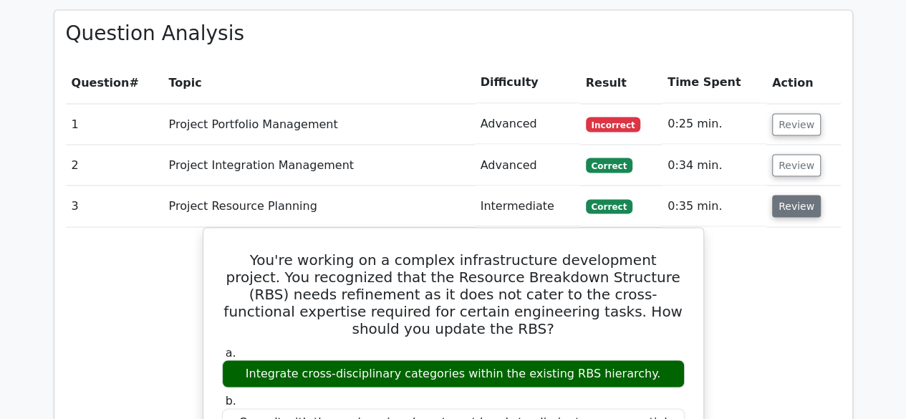
click at [795, 195] on button "Review" at bounding box center [796, 206] width 49 height 22
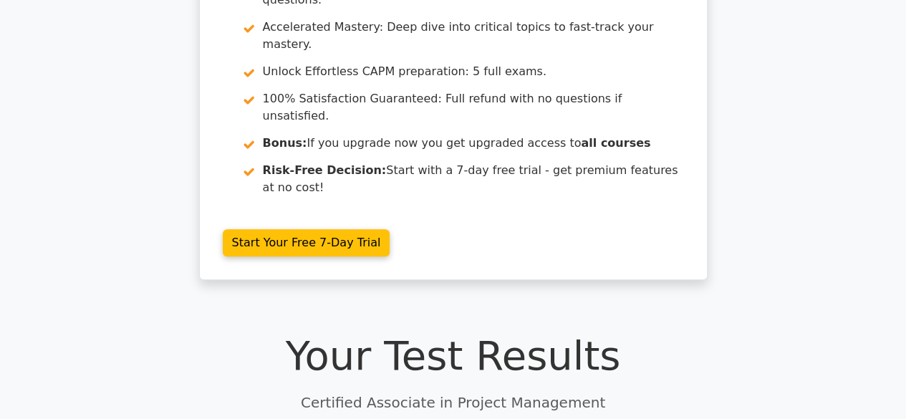
scroll to position [197, 0]
